Goal: Task Accomplishment & Management: Manage account settings

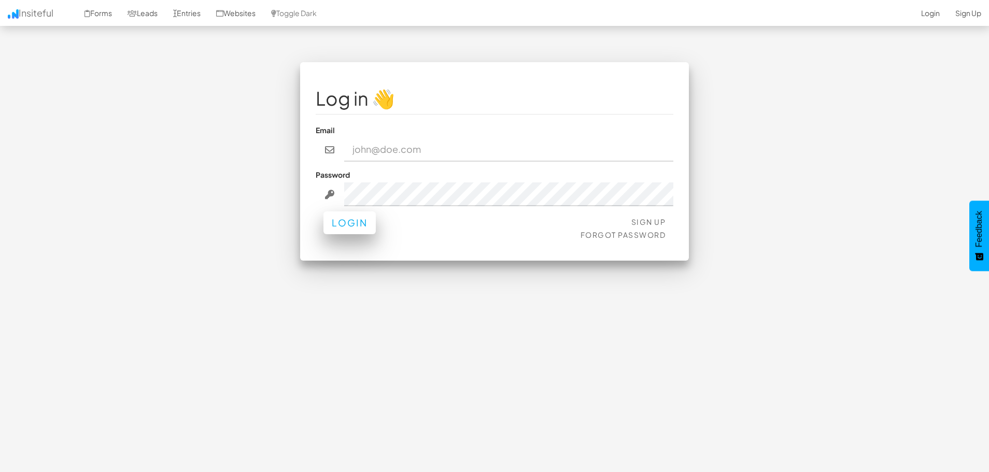
type input "[EMAIL_ADDRESS][DOMAIN_NAME]"
click at [362, 218] on button "Login" at bounding box center [350, 223] width 52 height 23
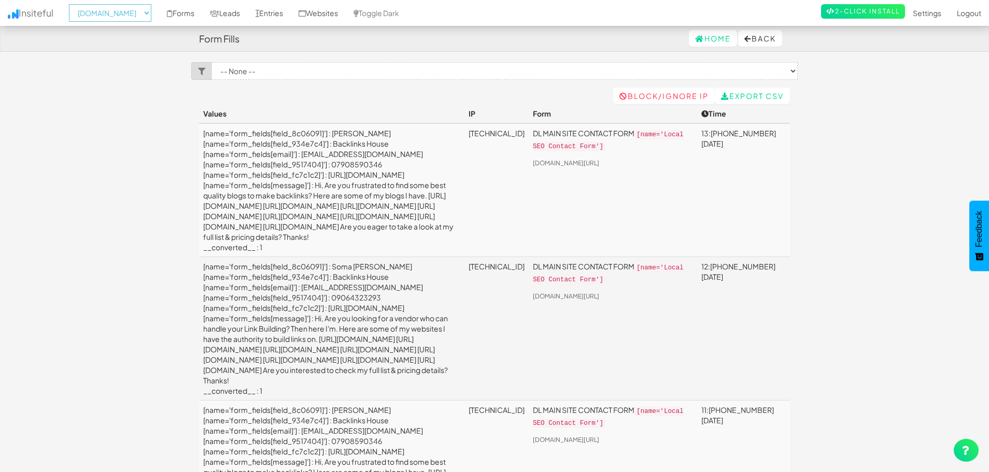
click at [128, 17] on select "-- None -- aeoagency.co.uk seoagencyscotland.com digital-landscope.com" at bounding box center [110, 13] width 82 height 18
select select "2519"
click at [72, 4] on select "-- None -- aeoagency.co.uk seoagencyscotland.com digital-landscope.com" at bounding box center [110, 13] width 82 height 18
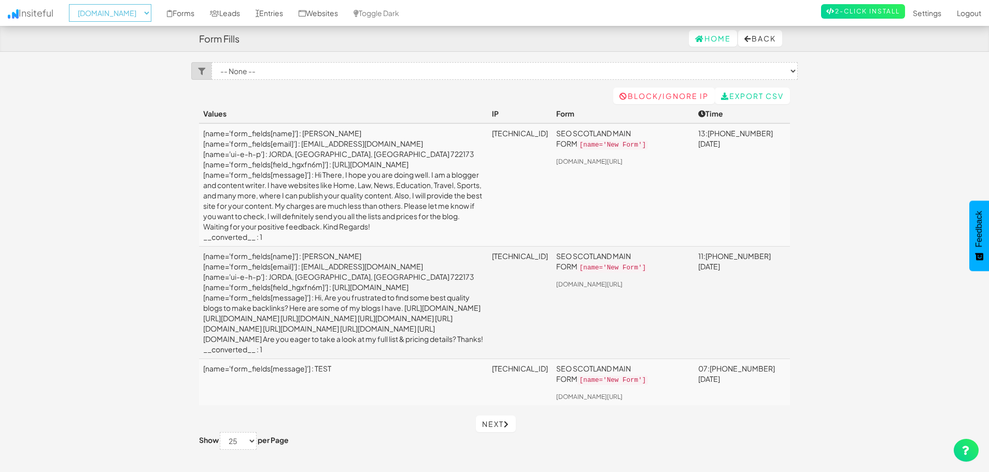
drag, startPoint x: 0, startPoint y: 0, endPoint x: 130, endPoint y: 18, distance: 131.4
click at [130, 16] on select "-- None -- aeoagency.co.uk seoagencyscotland.com digital-landscope.com" at bounding box center [110, 13] width 82 height 18
select select "2520"
click at [72, 4] on select "-- None -- aeoagency.co.uk seoagencyscotland.com digital-landscope.com" at bounding box center [110, 13] width 82 height 18
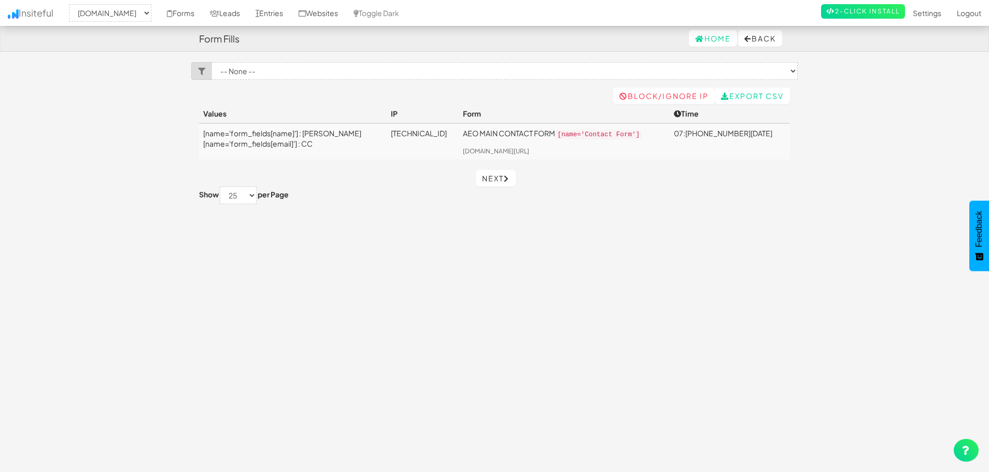
select select "2520"
